Goal: Check status: Check status

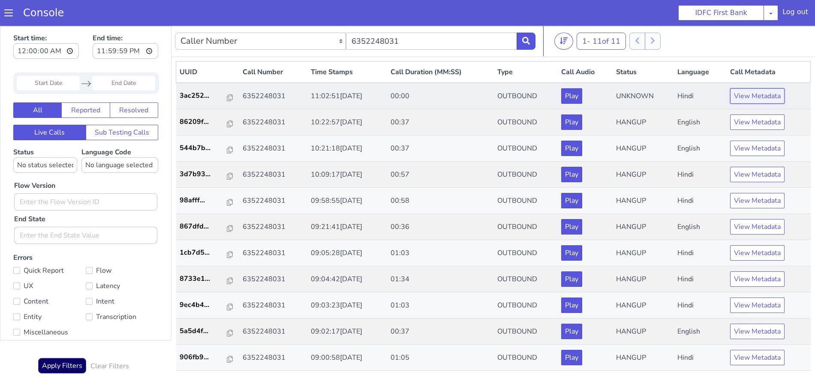
click at [749, 93] on button "View Metadata" at bounding box center [757, 95] width 54 height 15
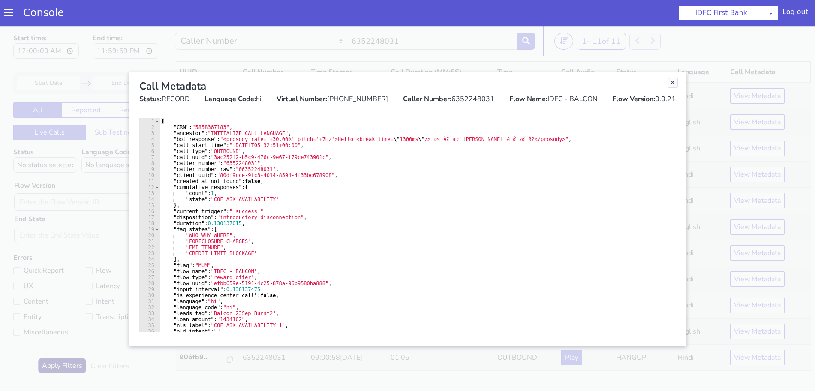
click at [669, 84] on link "Close" at bounding box center [673, 82] width 9 height 9
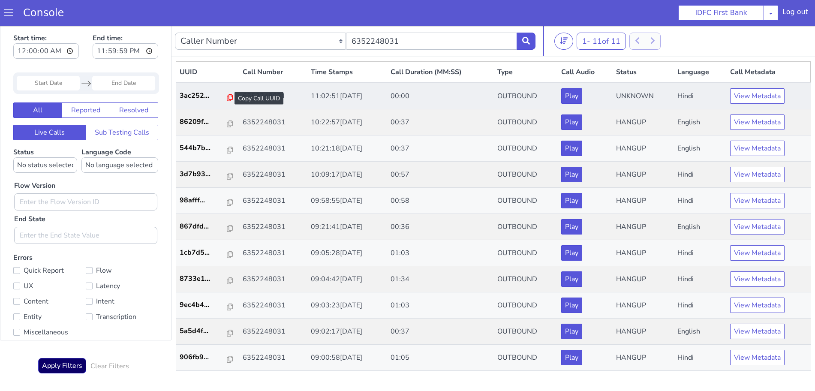
click at [227, 97] on icon at bounding box center [230, 97] width 6 height 7
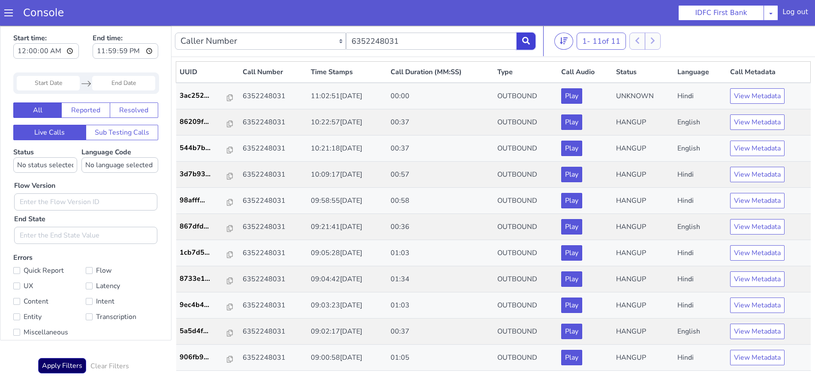
click at [534, 35] on button at bounding box center [526, 41] width 19 height 17
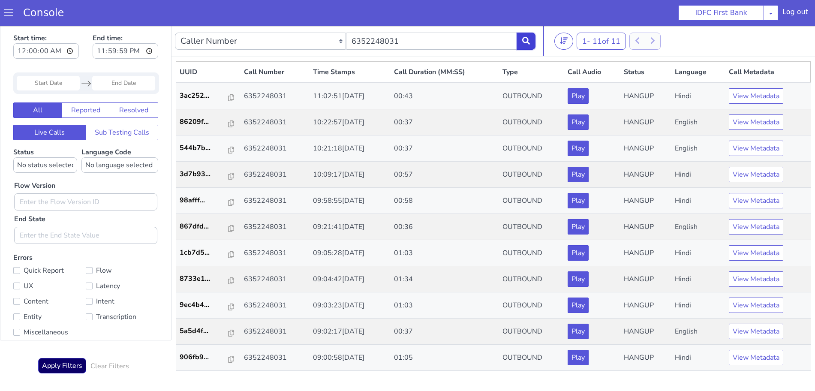
click at [531, 44] on button at bounding box center [526, 41] width 19 height 17
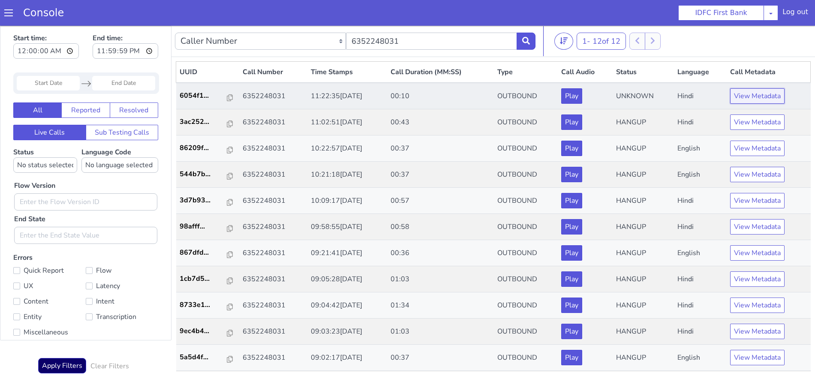
click at [748, 96] on button "View Metadata" at bounding box center [757, 95] width 54 height 15
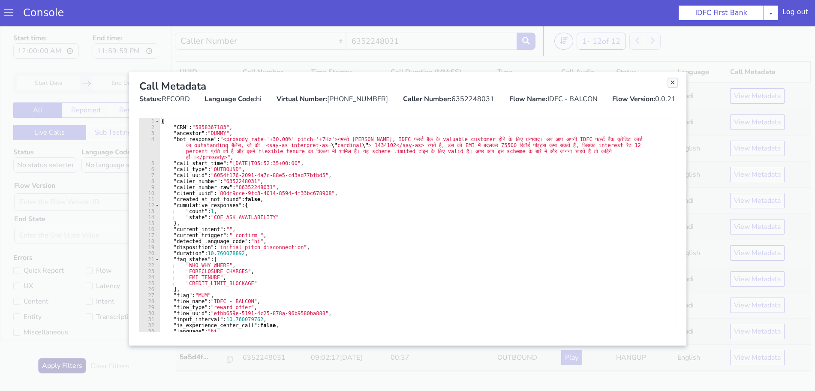
click at [673, 84] on link "Close" at bounding box center [673, 82] width 9 height 9
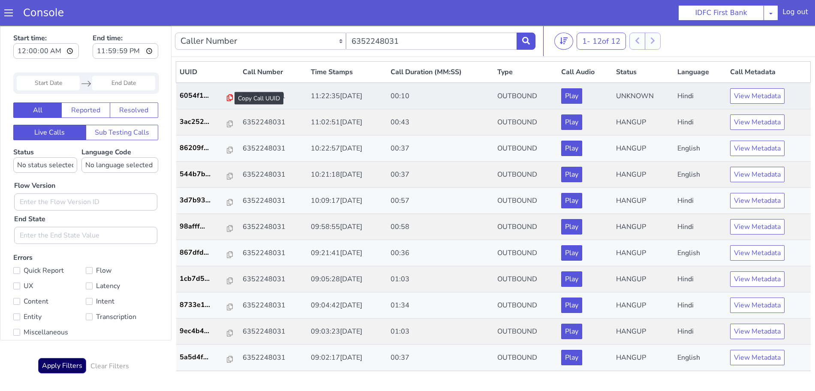
click at [227, 97] on icon at bounding box center [230, 97] width 6 height 7
